Goal: Find specific page/section: Find specific page/section

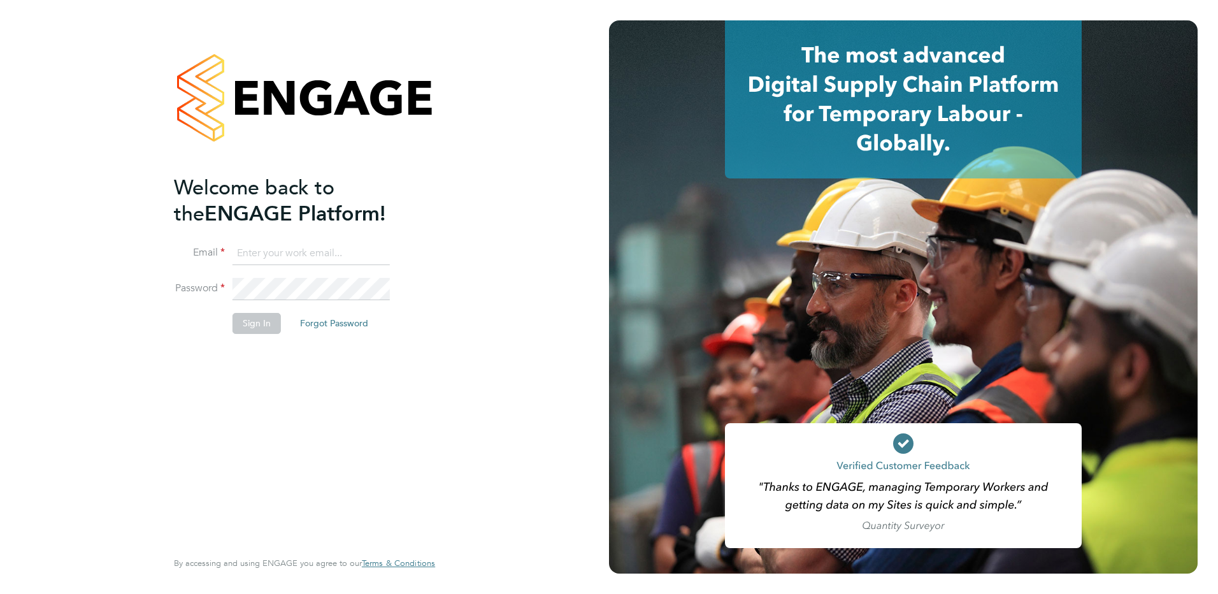
type input "[PERSON_NAME][EMAIL_ADDRESS][PERSON_NAME][DOMAIN_NAME]"
drag, startPoint x: 259, startPoint y: 317, endPoint x: 376, endPoint y: 56, distance: 286.2
click at [258, 317] on button "Sign In" at bounding box center [256, 323] width 48 height 20
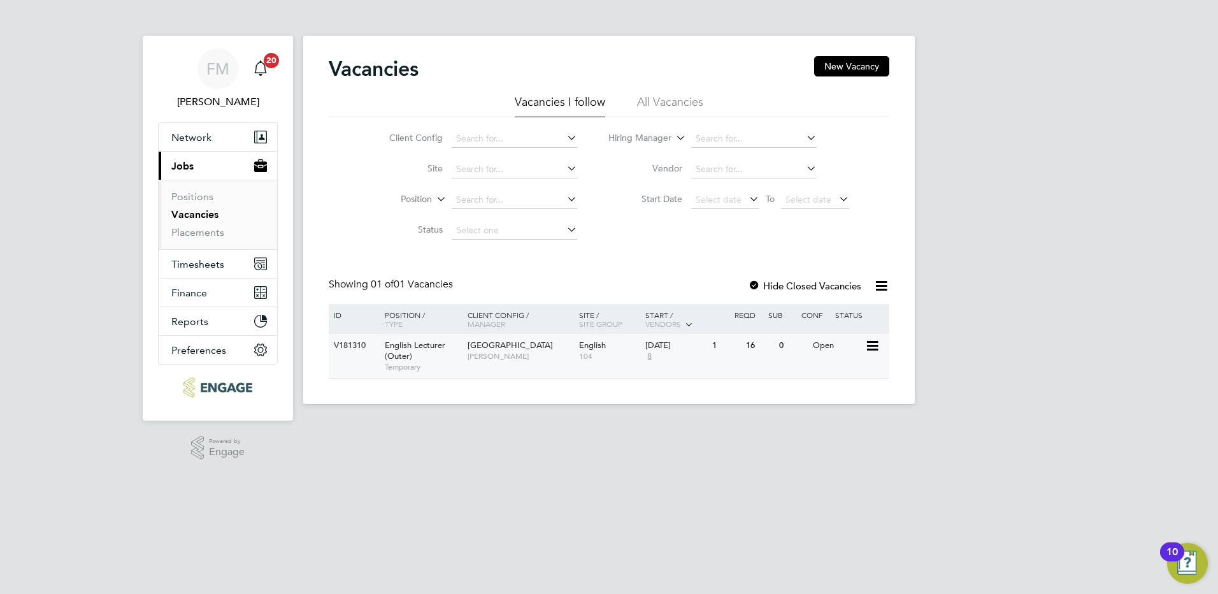
click at [766, 354] on div "16" at bounding box center [759, 346] width 33 height 24
